Goal: Information Seeking & Learning: Learn about a topic

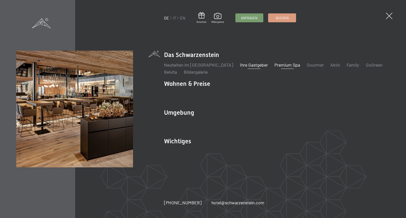
click at [275, 65] on link "Premium Spa" at bounding box center [287, 65] width 26 height 6
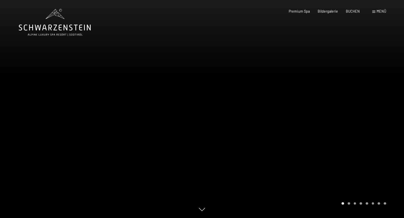
click at [265, 92] on div at bounding box center [303, 109] width 202 height 218
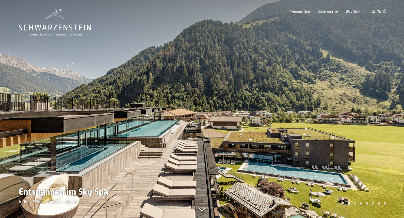
click at [265, 92] on div at bounding box center [303, 109] width 202 height 218
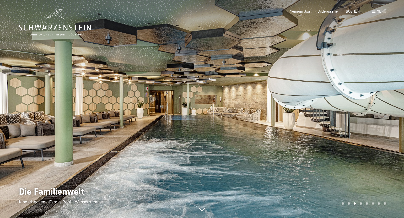
click at [277, 84] on div at bounding box center [303, 109] width 202 height 218
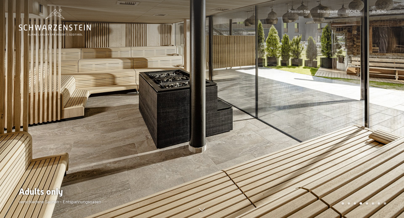
click at [277, 84] on div at bounding box center [303, 109] width 202 height 218
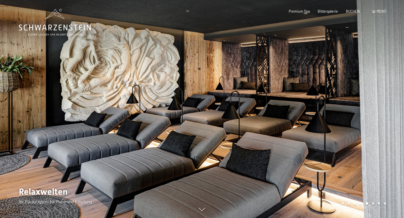
click at [277, 84] on div at bounding box center [303, 109] width 202 height 218
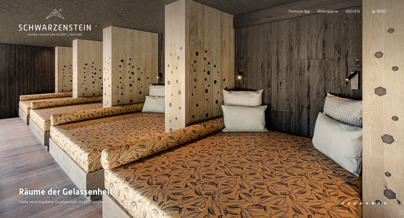
click at [277, 84] on div at bounding box center [303, 109] width 202 height 218
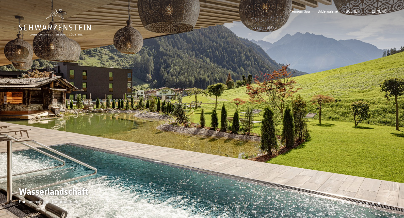
click at [277, 84] on div at bounding box center [303, 109] width 202 height 218
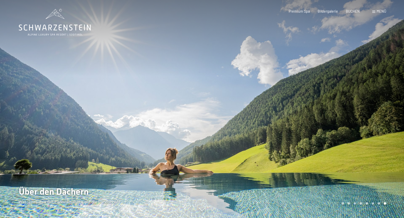
click at [277, 84] on div at bounding box center [303, 109] width 202 height 218
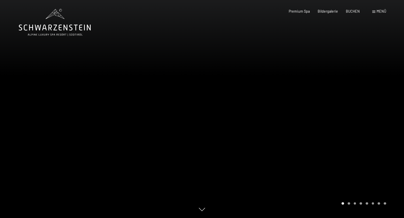
click at [277, 84] on div at bounding box center [303, 109] width 202 height 218
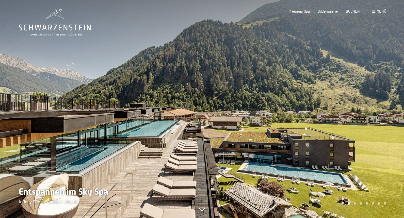
click at [227, 33] on div at bounding box center [303, 109] width 202 height 218
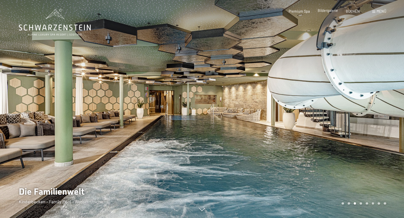
click at [328, 12] on span "Bildergalerie" at bounding box center [327, 10] width 20 height 4
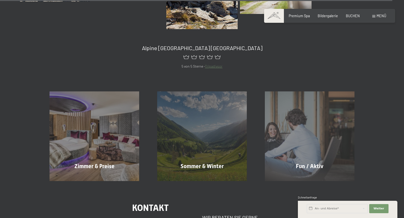
scroll to position [5468, 0]
